Goal: Check status: Check status

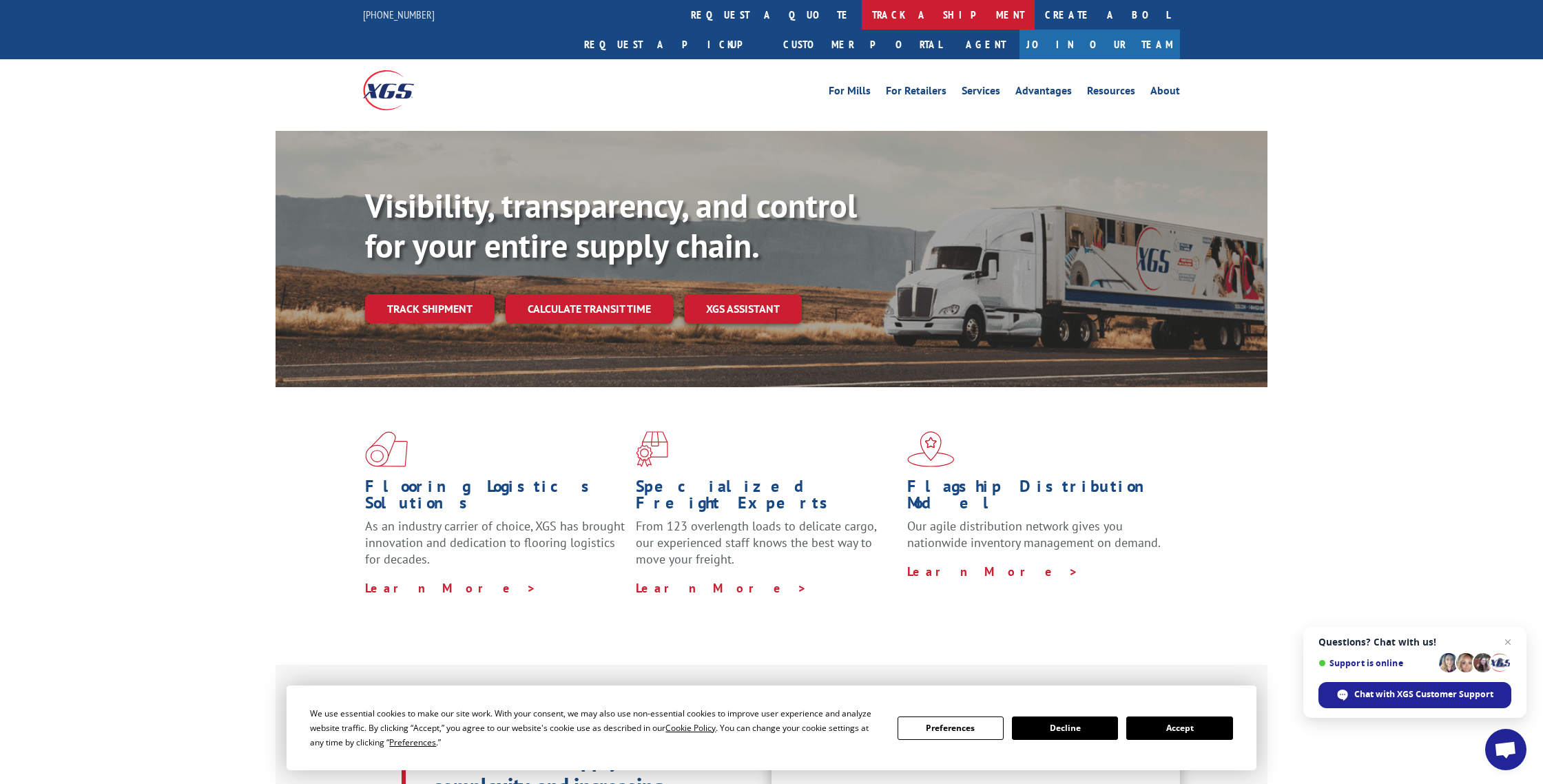
click at [861, 13] on link "track a shipment" at bounding box center [947, 14] width 173 height 30
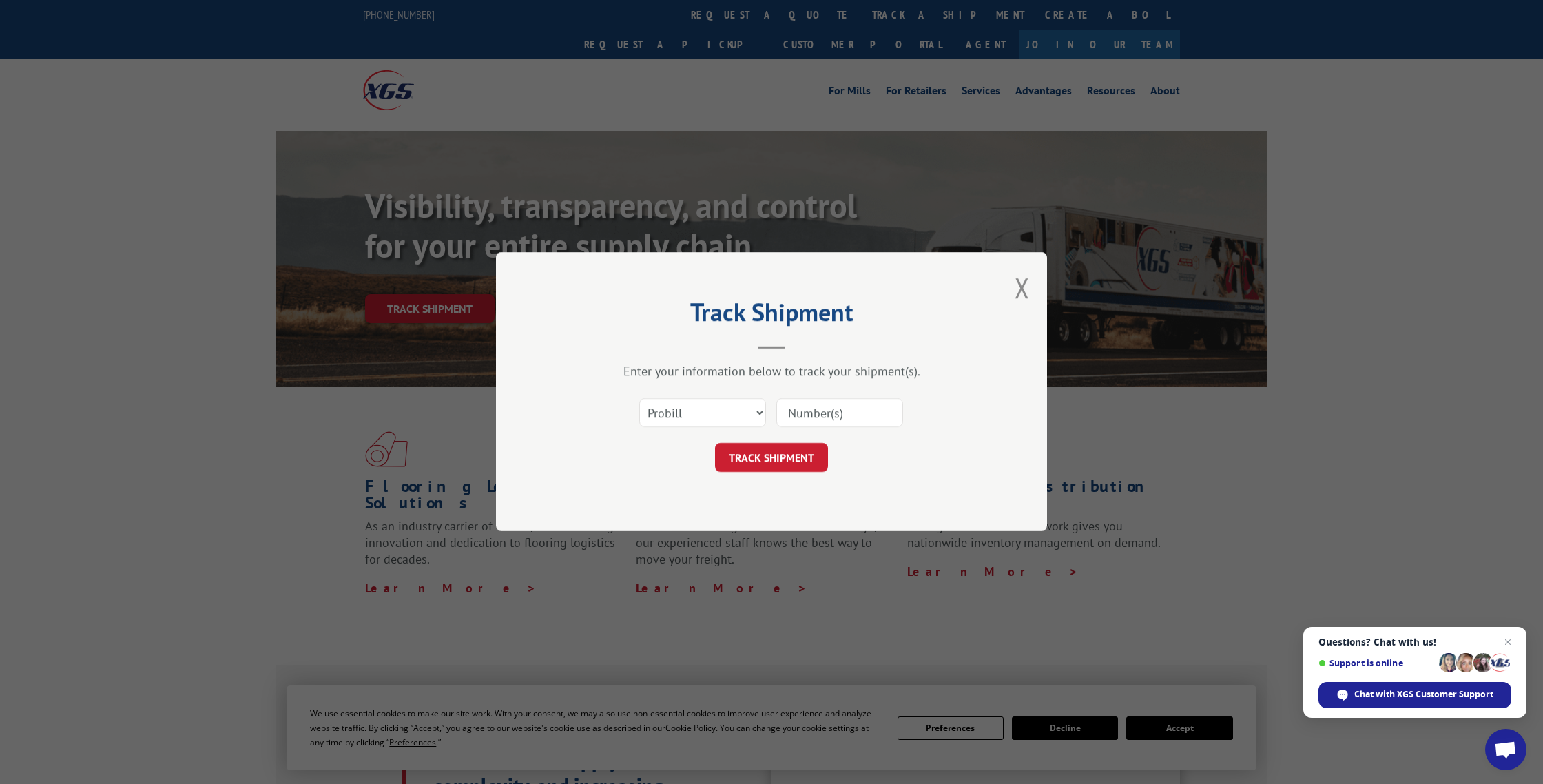
click at [803, 406] on input at bounding box center [839, 414] width 126 height 29
paste input "17442871"
type input "17442871"
click at [770, 461] on button "TRACK SHIPMENT" at bounding box center [771, 458] width 113 height 29
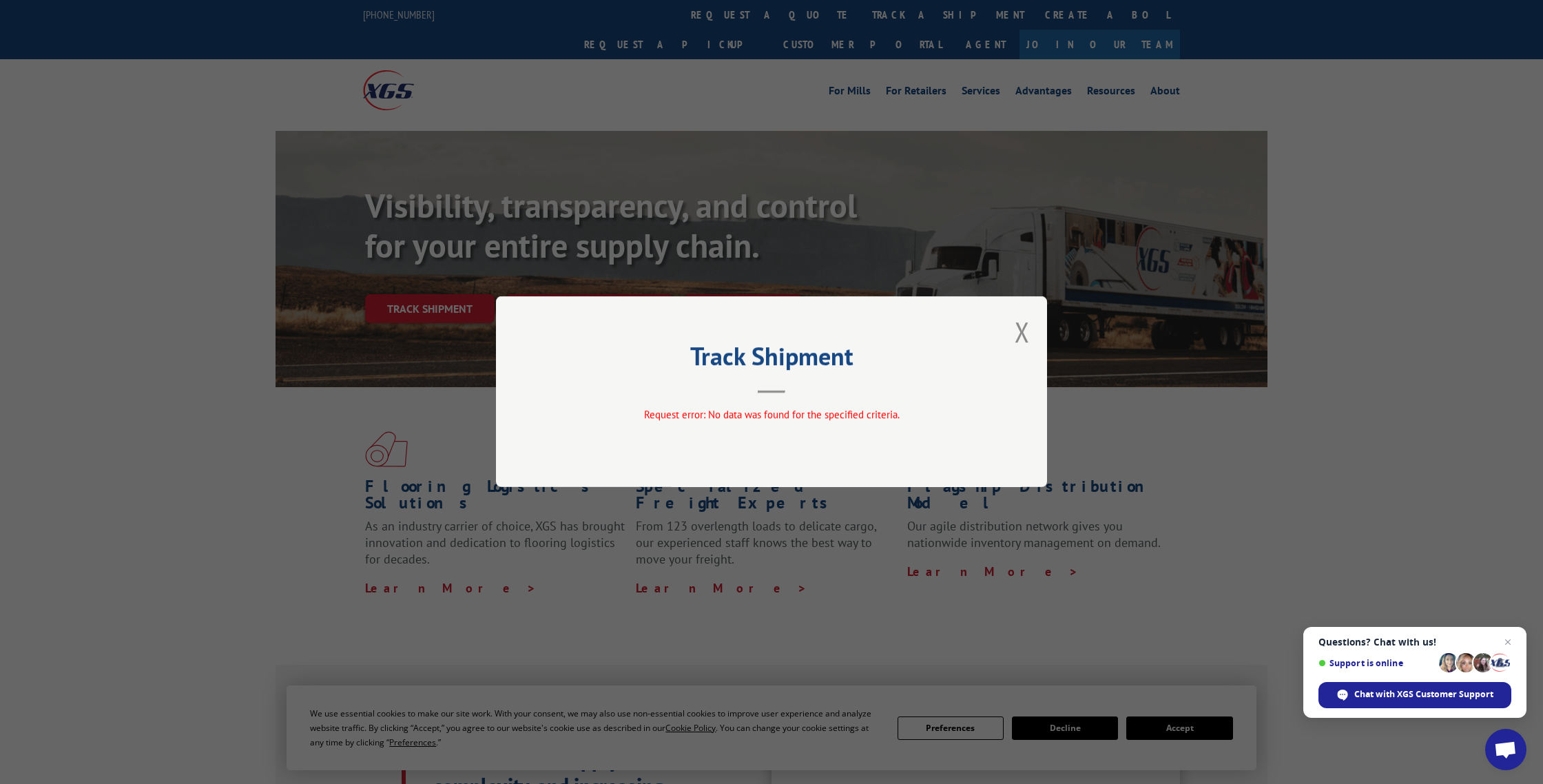
click at [1023, 311] on div "Track Shipment Request error: No data was found for the specified criteria." at bounding box center [771, 392] width 551 height 191
click at [726, 15] on div "Track Shipment Request error: No data was found for the specified criteria." at bounding box center [772, 392] width 1543 height 784
click at [982, 266] on div "Track Shipment Request error: No data was found for the specified criteria." at bounding box center [772, 392] width 1543 height 784
click at [1018, 332] on button "Close modal" at bounding box center [1022, 332] width 15 height 37
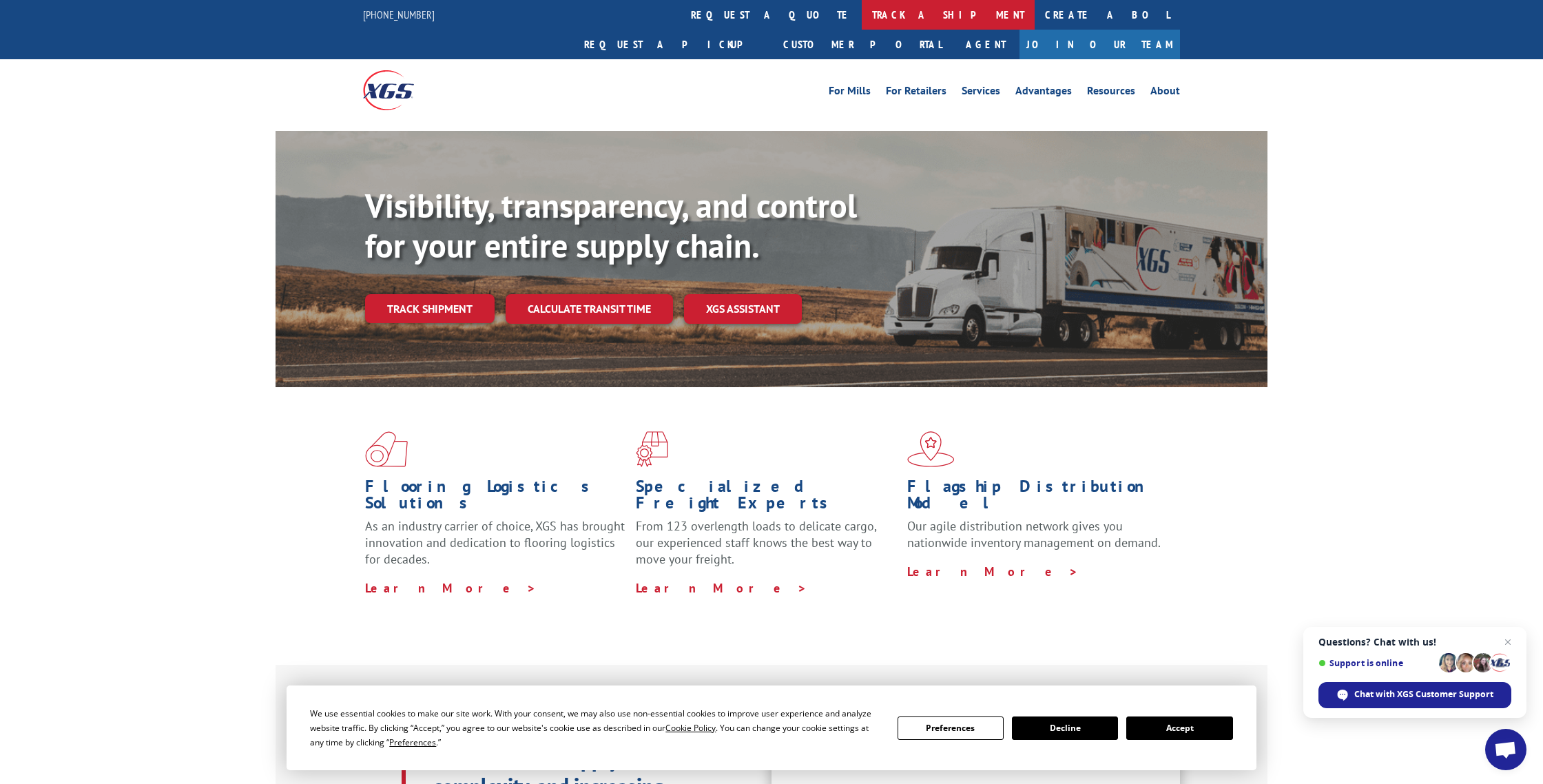
click at [861, 18] on link "track a shipment" at bounding box center [947, 14] width 173 height 30
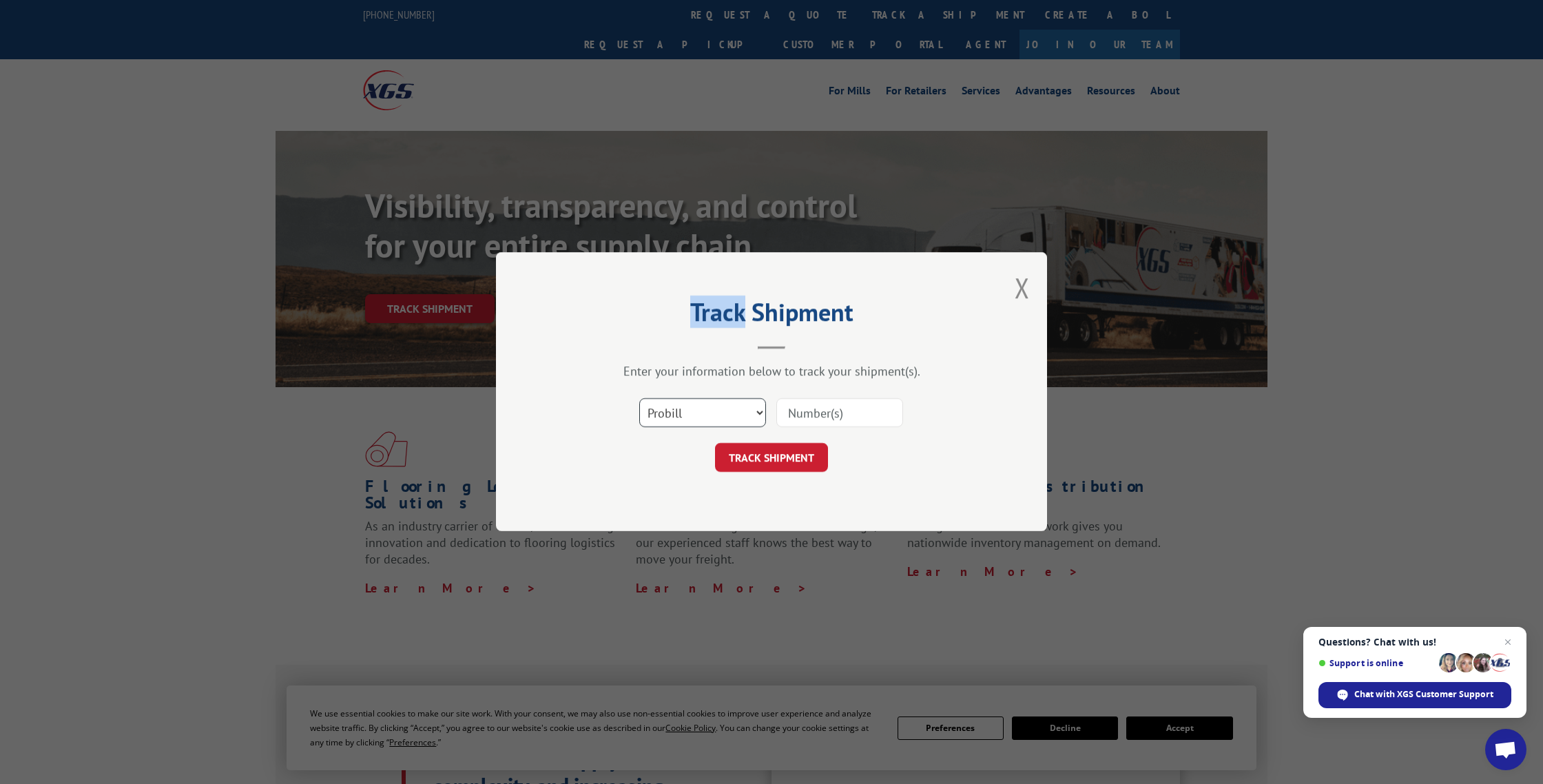
click at [692, 411] on select "Select category... Probill BOL PO" at bounding box center [702, 414] width 126 height 29
select select "po"
click at [808, 414] on input at bounding box center [839, 414] width 126 height 29
paste input "17442871"
type input "17442871"
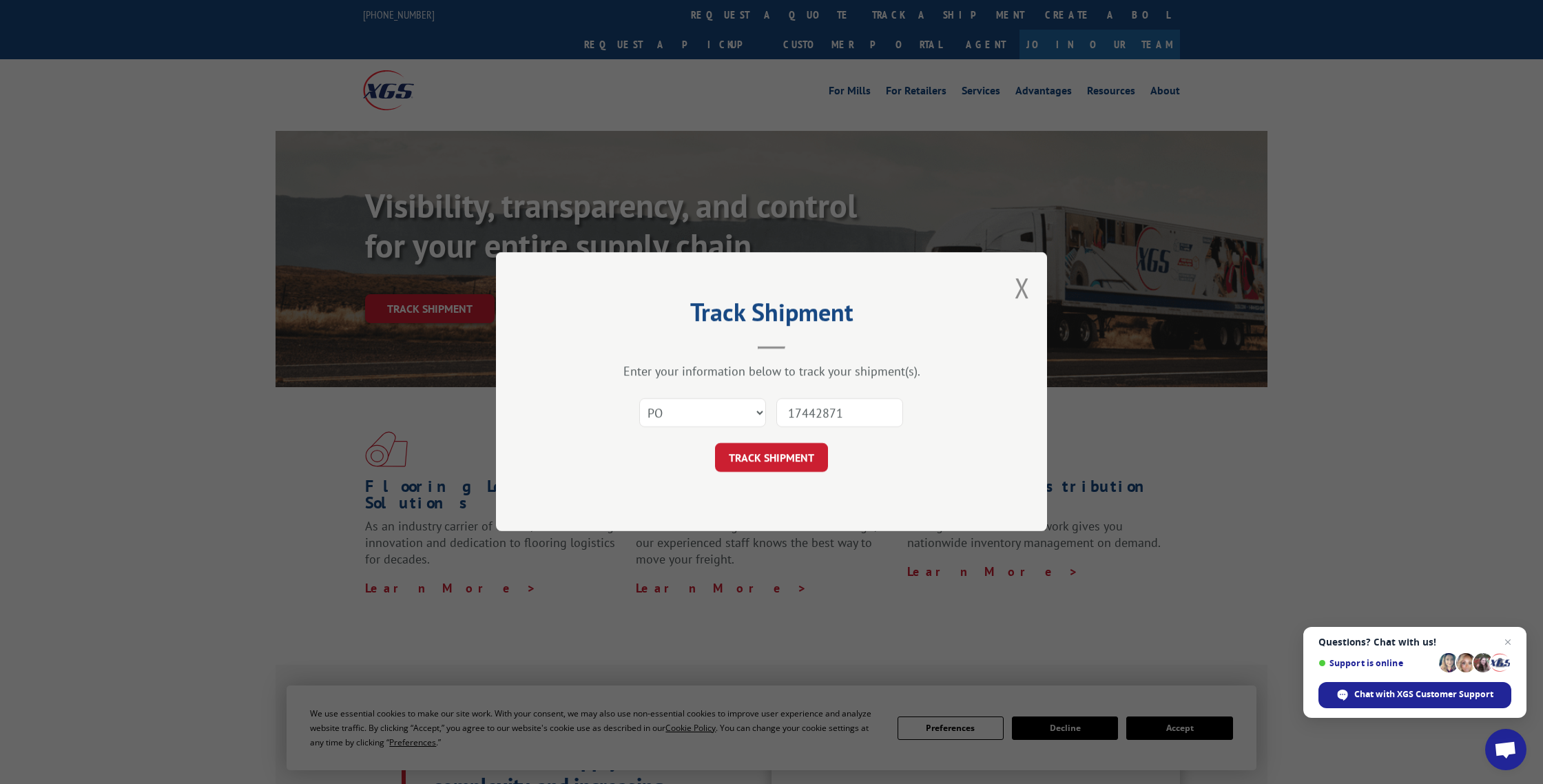
click at [794, 487] on div "Track Shipment Enter your information below to track your shipment(s). Select c…" at bounding box center [771, 391] width 551 height 279
click at [794, 469] on button "TRACK SHIPMENT" at bounding box center [771, 458] width 113 height 29
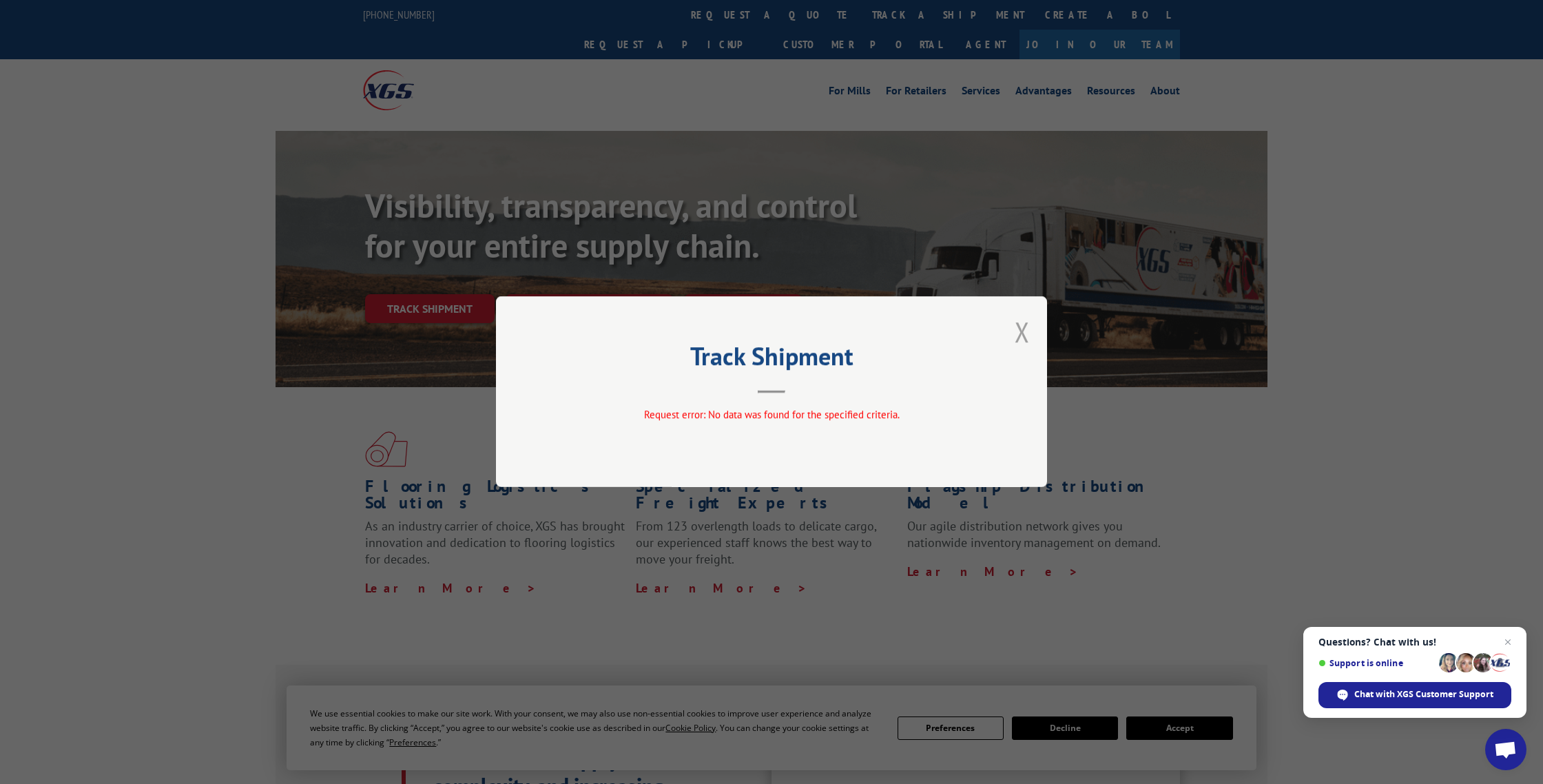
click at [1020, 331] on button "Close modal" at bounding box center [1022, 332] width 15 height 37
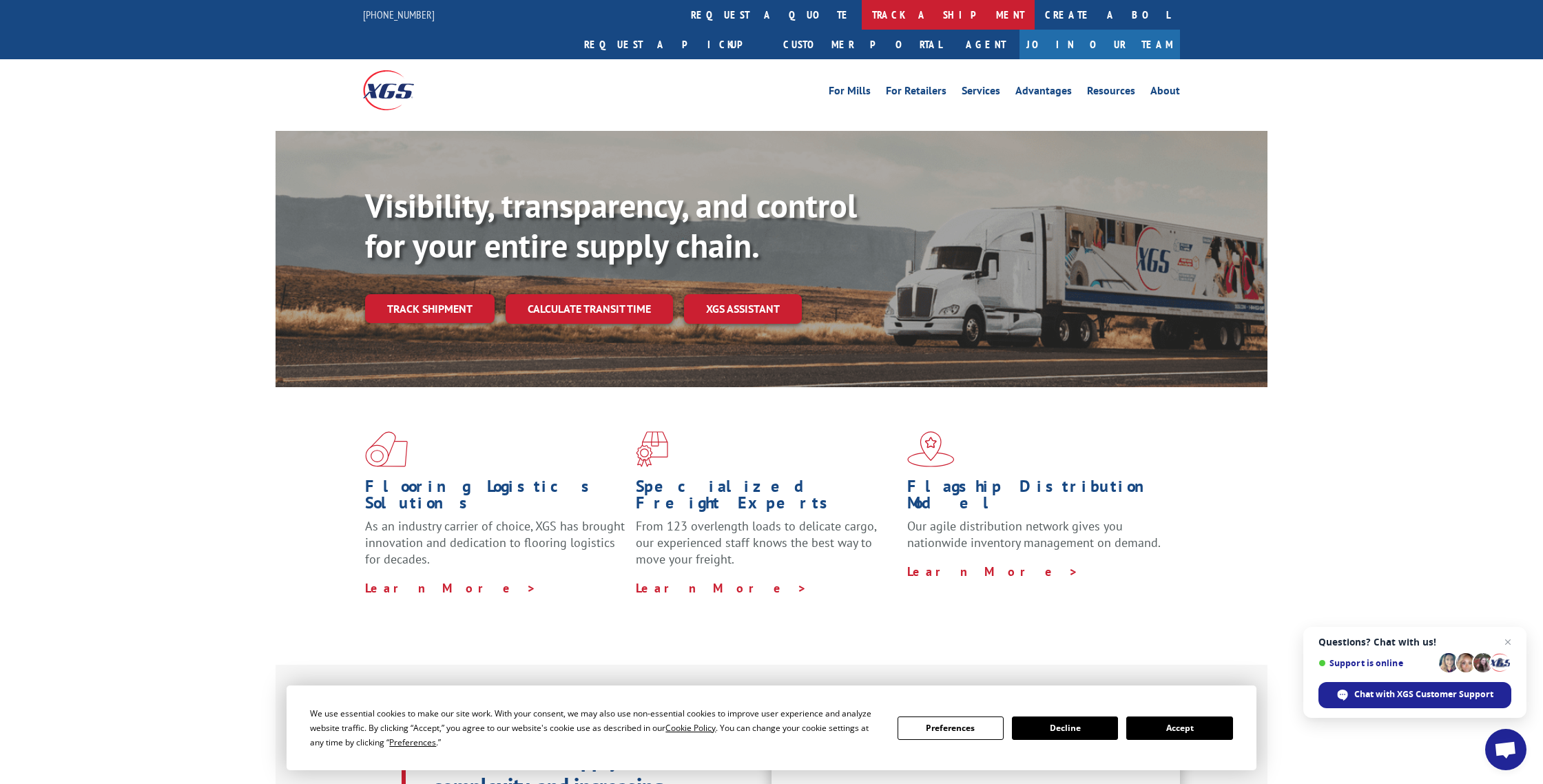
click at [861, 23] on link "track a shipment" at bounding box center [947, 14] width 173 height 30
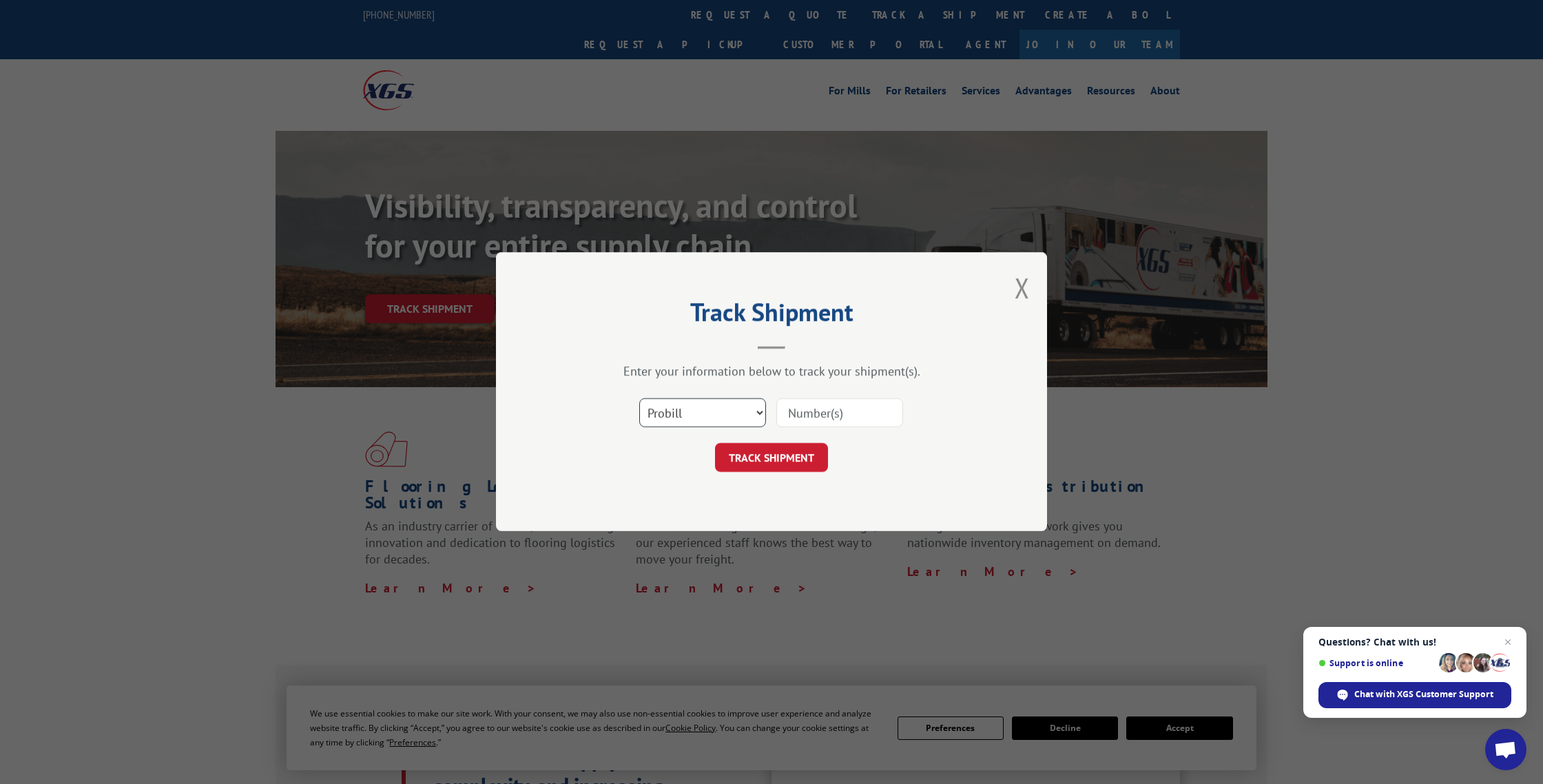
click at [736, 404] on select "Select category... Probill BOL PO" at bounding box center [702, 414] width 126 height 29
click at [830, 406] on input at bounding box center [839, 414] width 126 height 29
paste input "17442871"
type input "17442871"
click at [788, 458] on button "TRACK SHIPMENT" at bounding box center [771, 458] width 113 height 29
